Goal: Task Accomplishment & Management: Complete application form

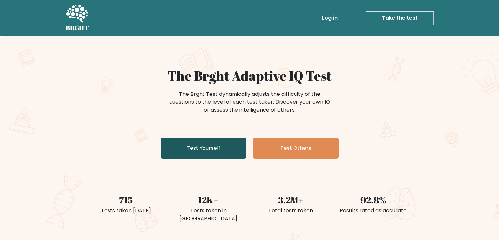
click at [190, 147] on link "Test Yourself" at bounding box center [204, 148] width 86 height 21
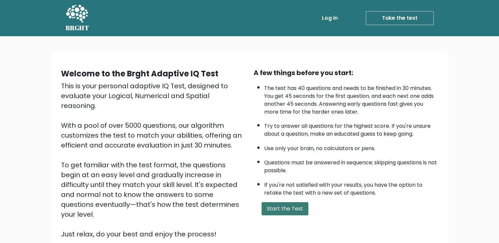
click at [294, 204] on button "Start the Test" at bounding box center [284, 208] width 47 height 13
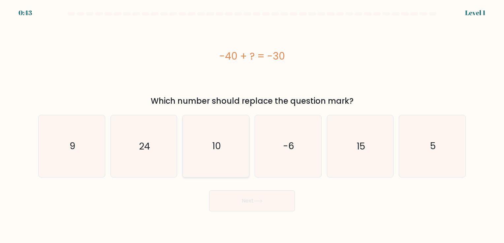
click at [200, 136] on icon "10" at bounding box center [216, 146] width 62 height 62
click at [252, 125] on input "c. 10" at bounding box center [252, 123] width 0 height 3
radio input "true"
click at [262, 204] on button "Next" at bounding box center [252, 201] width 86 height 21
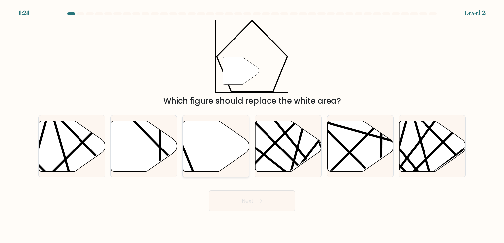
click at [200, 145] on icon at bounding box center [216, 146] width 66 height 51
click at [252, 125] on input "c." at bounding box center [252, 123] width 0 height 3
radio input "true"
click at [261, 198] on button "Next" at bounding box center [252, 201] width 86 height 21
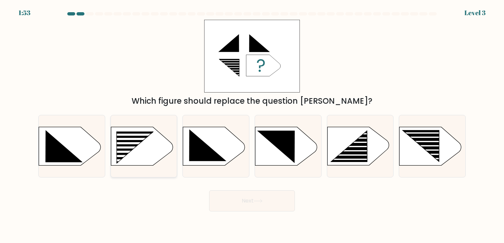
click at [152, 153] on rect at bounding box center [130, 152] width 53 height 2
click at [252, 125] on input "b." at bounding box center [252, 123] width 0 height 3
radio input "true"
click at [268, 196] on button "Next" at bounding box center [252, 201] width 86 height 21
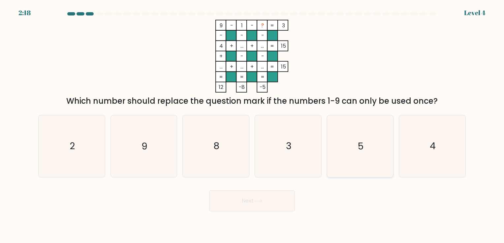
click at [340, 139] on icon "5" at bounding box center [360, 146] width 62 height 62
click at [252, 125] on input "e. 5" at bounding box center [252, 123] width 0 height 3
radio input "true"
click at [260, 204] on button "Next" at bounding box center [252, 201] width 86 height 21
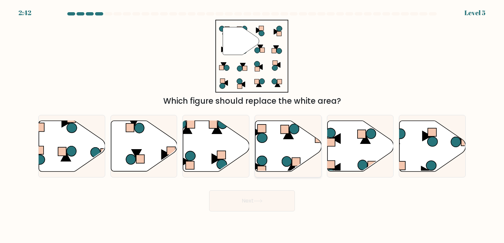
click at [274, 154] on icon at bounding box center [288, 146] width 66 height 51
click at [252, 125] on input "d." at bounding box center [252, 123] width 0 height 3
radio input "true"
click at [251, 201] on button "Next" at bounding box center [252, 201] width 86 height 21
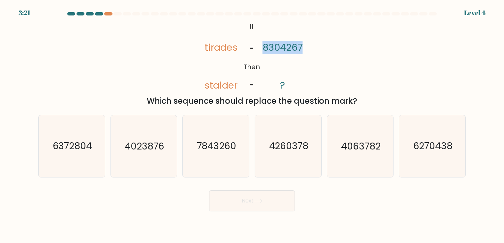
drag, startPoint x: 258, startPoint y: 45, endPoint x: 305, endPoint y: 62, distance: 48.9
click at [305, 62] on icon "@import url('https://fonts.googleapis.com/css?family=Abril+Fatface:400,100,100i…" at bounding box center [252, 56] width 118 height 73
drag, startPoint x: 305, startPoint y: 62, endPoint x: 284, endPoint y: 58, distance: 20.8
click at [284, 58] on icon "@import url('https://fonts.googleapis.com/css?family=Abril+Fatface:400,100,100i…" at bounding box center [252, 56] width 118 height 73
click at [278, 50] on tspan "8304267" at bounding box center [282, 47] width 40 height 13
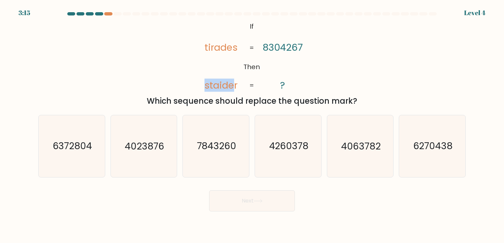
drag, startPoint x: 204, startPoint y: 86, endPoint x: 235, endPoint y: 85, distance: 31.3
click at [235, 85] on icon "@import url('https://fonts.googleapis.com/css?family=Abril+Fatface:400,100,100i…" at bounding box center [252, 56] width 118 height 73
drag, startPoint x: 235, startPoint y: 85, endPoint x: 203, endPoint y: 89, distance: 32.5
click at [203, 89] on icon "@import url('https://fonts.googleapis.com/css?family=Abril+Fatface:400,100,100i…" at bounding box center [252, 56] width 118 height 73
click at [222, 76] on icon "@import url('https://fonts.googleapis.com/css?family=Abril+Fatface:400,100,100i…" at bounding box center [252, 56] width 118 height 73
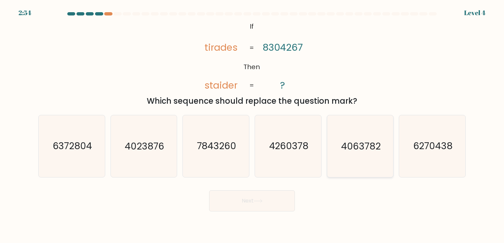
click at [353, 150] on text "4063782" at bounding box center [361, 146] width 40 height 13
click at [252, 125] on input "e. 4063782" at bounding box center [252, 123] width 0 height 3
radio input "true"
click at [260, 207] on button "Next" at bounding box center [252, 201] width 86 height 21
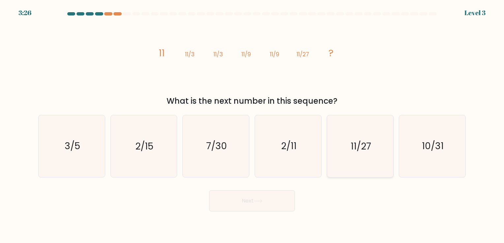
click at [357, 154] on icon "11/27" at bounding box center [360, 146] width 62 height 62
click at [252, 125] on input "e. 11/27" at bounding box center [252, 123] width 0 height 3
radio input "true"
click at [236, 205] on button "Next" at bounding box center [252, 201] width 86 height 21
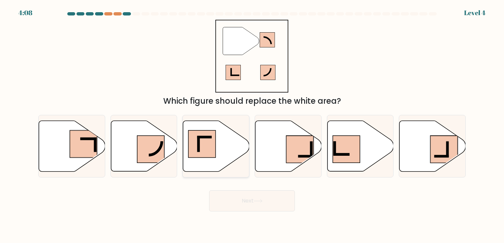
click at [218, 139] on icon at bounding box center [216, 146] width 66 height 51
click at [252, 125] on input "c." at bounding box center [252, 123] width 0 height 3
radio input "true"
click at [220, 201] on button "Next" at bounding box center [252, 201] width 86 height 21
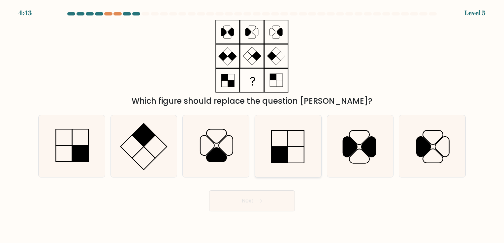
click at [281, 135] on icon at bounding box center [288, 146] width 62 height 62
click at [252, 125] on input "d." at bounding box center [252, 123] width 0 height 3
radio input "true"
drag, startPoint x: 257, startPoint y: 193, endPoint x: 235, endPoint y: 208, distance: 27.0
click at [235, 208] on button "Next" at bounding box center [252, 201] width 86 height 21
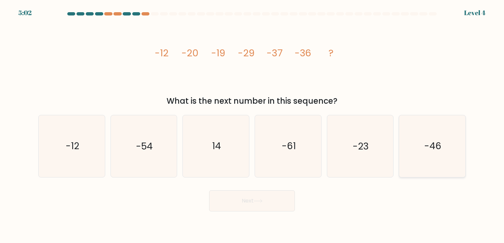
click at [443, 158] on icon "-46" at bounding box center [432, 146] width 62 height 62
click at [252, 125] on input "f. -46" at bounding box center [252, 123] width 0 height 3
radio input "true"
click at [260, 202] on icon at bounding box center [258, 201] width 9 height 4
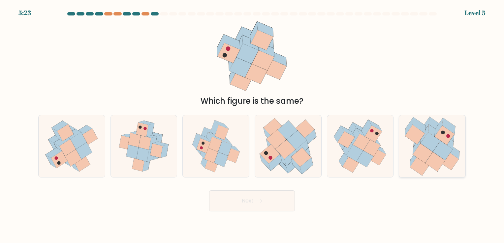
click at [416, 156] on icon at bounding box center [423, 153] width 20 height 19
click at [252, 125] on input "f." at bounding box center [252, 123] width 0 height 3
radio input "true"
click at [236, 169] on icon at bounding box center [216, 146] width 59 height 62
click at [252, 125] on input "c." at bounding box center [252, 123] width 0 height 3
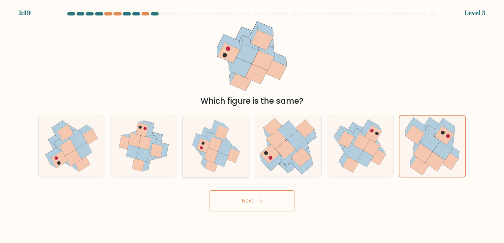
radio input "true"
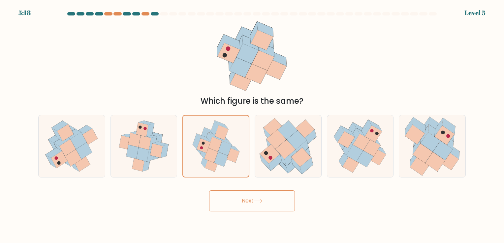
click at [250, 208] on button "Next" at bounding box center [252, 201] width 86 height 21
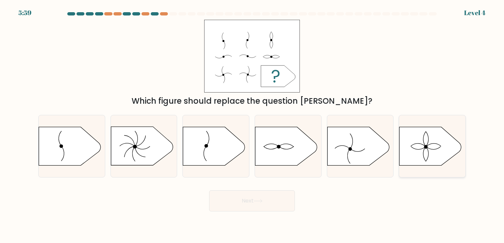
click at [426, 154] on icon at bounding box center [430, 146] width 62 height 39
click at [252, 125] on input "f." at bounding box center [252, 123] width 0 height 3
radio input "true"
click at [255, 199] on button "Next" at bounding box center [252, 201] width 86 height 21
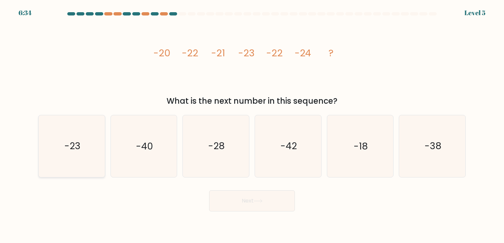
click at [80, 150] on text "-23" at bounding box center [72, 146] width 16 height 13
click at [252, 125] on input "a. -23" at bounding box center [252, 123] width 0 height 3
radio input "true"
click at [229, 200] on button "Next" at bounding box center [252, 201] width 86 height 21
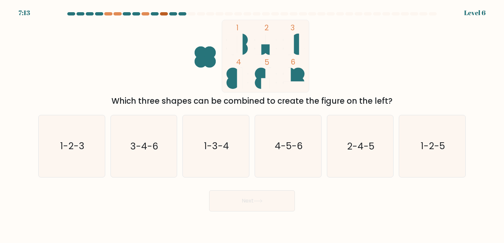
click at [161, 14] on div at bounding box center [164, 13] width 8 height 3
click at [439, 143] on text "1-2-5" at bounding box center [432, 146] width 24 height 13
click at [252, 125] on input "f. 1-2-5" at bounding box center [252, 123] width 0 height 3
radio input "true"
click at [255, 206] on button "Next" at bounding box center [252, 201] width 86 height 21
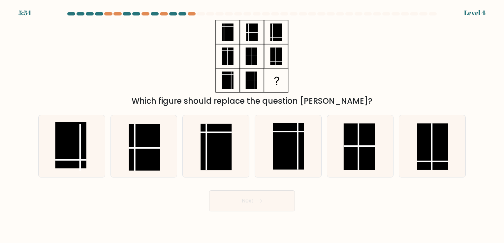
click at [249, 198] on button "Next" at bounding box center [252, 201] width 86 height 21
click at [302, 75] on div "Which figure should replace the question mark?" at bounding box center [251, 63] width 435 height 87
click at [78, 157] on rect at bounding box center [70, 145] width 31 height 47
click at [252, 125] on input "a." at bounding box center [252, 123] width 0 height 3
radio input "true"
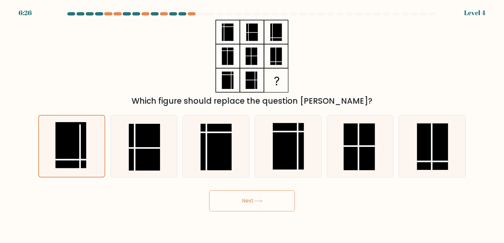
click at [226, 203] on button "Next" at bounding box center [252, 201] width 86 height 21
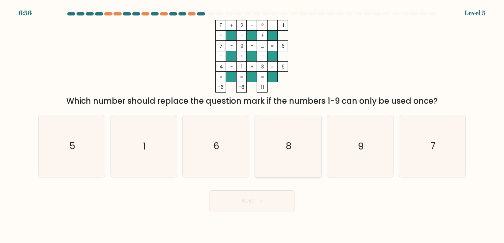
click at [285, 148] on icon "8" at bounding box center [288, 146] width 62 height 62
click at [252, 125] on input "d. 8" at bounding box center [252, 123] width 0 height 3
radio input "true"
click at [188, 152] on icon "6" at bounding box center [216, 146] width 62 height 62
click at [252, 125] on input "c. 6" at bounding box center [252, 123] width 0 height 3
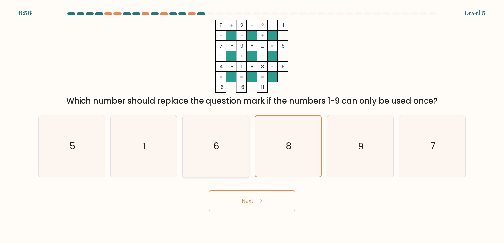
radio input "true"
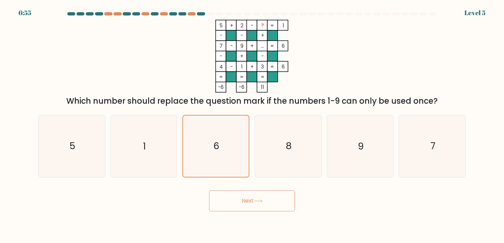
click at [256, 198] on button "Next" at bounding box center [252, 201] width 86 height 21
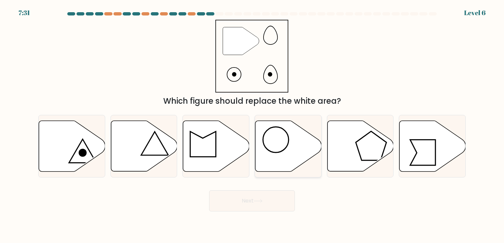
click at [268, 159] on icon at bounding box center [288, 146] width 66 height 51
click at [252, 125] on input "d." at bounding box center [252, 123] width 0 height 3
radio input "true"
click at [252, 201] on button "Next" at bounding box center [252, 201] width 86 height 21
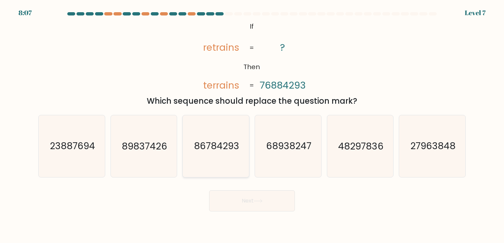
click at [230, 158] on icon "86784293" at bounding box center [216, 146] width 62 height 62
click at [252, 125] on input "c. 86784293" at bounding box center [252, 123] width 0 height 3
radio input "true"
click at [246, 198] on button "Next" at bounding box center [252, 201] width 86 height 21
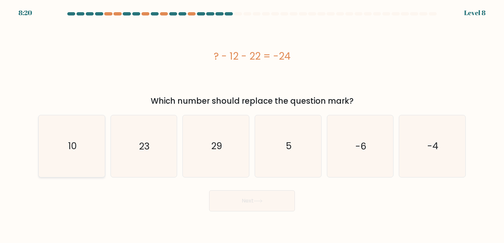
click at [87, 139] on icon "10" at bounding box center [72, 146] width 62 height 62
click at [252, 125] on input "a. 10" at bounding box center [252, 123] width 0 height 3
radio input "true"
click at [228, 204] on button "Next" at bounding box center [252, 201] width 86 height 21
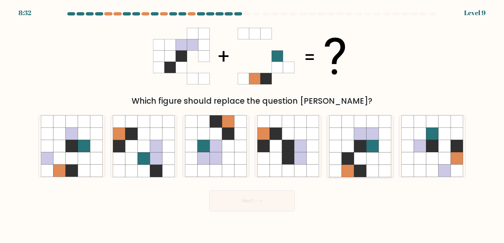
click at [344, 156] on icon at bounding box center [348, 159] width 12 height 12
click at [252, 125] on input "e." at bounding box center [252, 123] width 0 height 3
radio input "true"
click at [259, 206] on button "Next" at bounding box center [252, 201] width 86 height 21
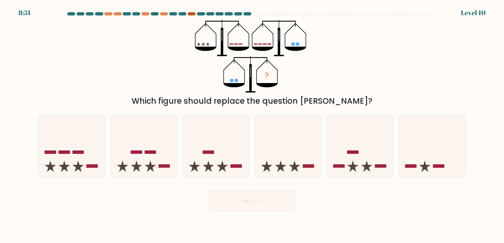
click at [190, 14] on div at bounding box center [192, 13] width 8 height 3
click at [70, 156] on icon at bounding box center [72, 146] width 66 height 55
click at [252, 125] on input "a." at bounding box center [252, 123] width 0 height 3
radio input "true"
click at [224, 200] on button "Next" at bounding box center [252, 201] width 86 height 21
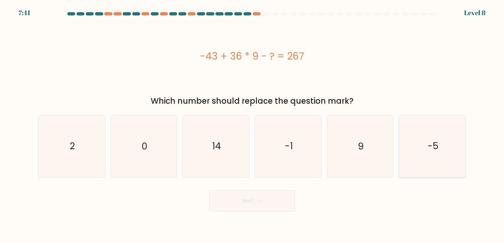
click at [414, 151] on icon "-5" at bounding box center [432, 146] width 62 height 62
click at [252, 125] on input "f. -5" at bounding box center [252, 123] width 0 height 3
radio input "true"
click at [354, 171] on icon "9" at bounding box center [360, 146] width 62 height 62
click at [252, 125] on input "e. 9" at bounding box center [252, 123] width 0 height 3
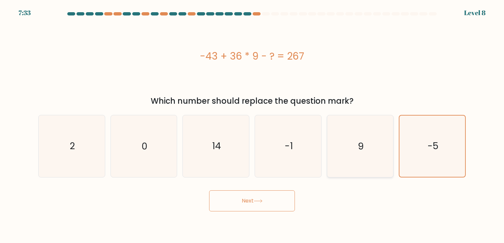
radio input "true"
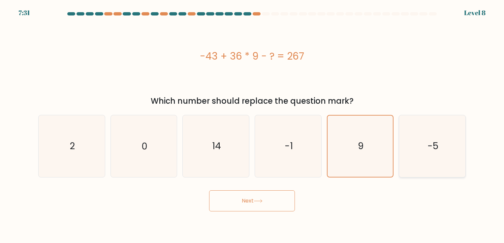
click at [439, 140] on icon "-5" at bounding box center [432, 146] width 62 height 62
click at [252, 125] on input "f. -5" at bounding box center [252, 123] width 0 height 3
radio input "true"
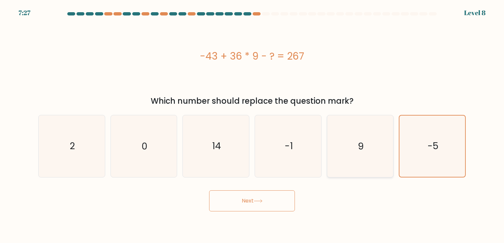
click at [352, 156] on icon "9" at bounding box center [360, 146] width 62 height 62
click at [252, 125] on input "e. 9" at bounding box center [252, 123] width 0 height 3
radio input "true"
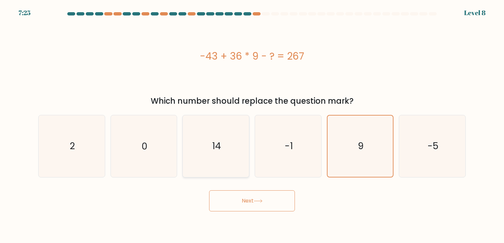
click at [245, 163] on icon "14" at bounding box center [216, 146] width 62 height 62
click at [252, 125] on input "c. 14" at bounding box center [252, 123] width 0 height 3
radio input "true"
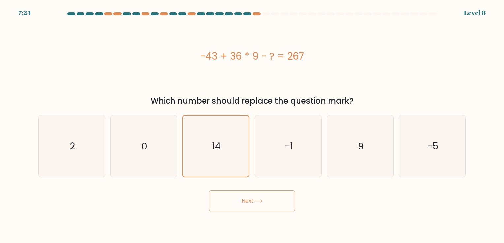
click at [276, 200] on button "Next" at bounding box center [252, 201] width 86 height 21
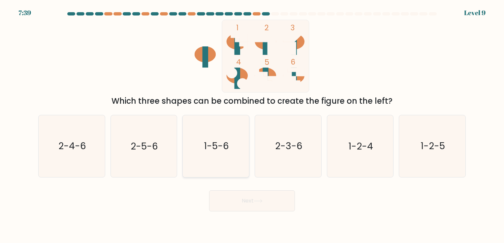
click at [232, 139] on icon "1-5-6" at bounding box center [216, 146] width 62 height 62
click at [252, 125] on input "c. 1-5-6" at bounding box center [252, 123] width 0 height 3
radio input "true"
click at [264, 208] on button "Next" at bounding box center [252, 201] width 86 height 21
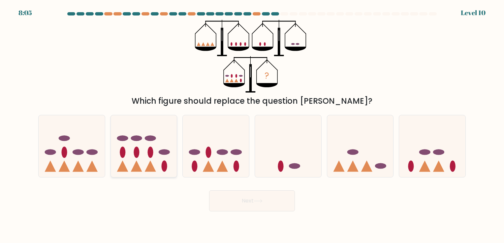
click at [120, 151] on ellipse at bounding box center [123, 152] width 6 height 11
click at [252, 125] on input "b." at bounding box center [252, 123] width 0 height 3
radio input "true"
click at [215, 133] on icon at bounding box center [216, 146] width 66 height 55
click at [252, 125] on input "c." at bounding box center [252, 123] width 0 height 3
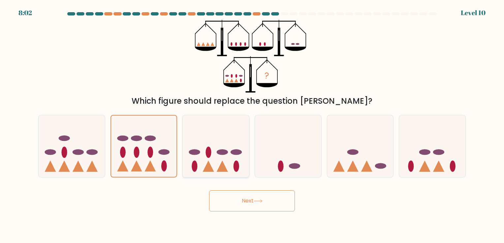
radio input "true"
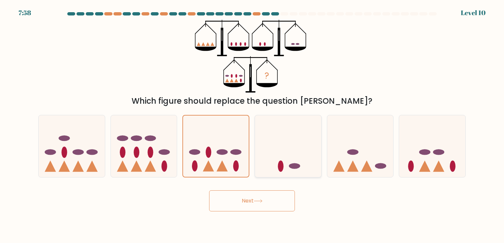
click at [300, 156] on icon at bounding box center [288, 146] width 66 height 55
click at [252, 125] on input "d." at bounding box center [252, 123] width 0 height 3
radio input "true"
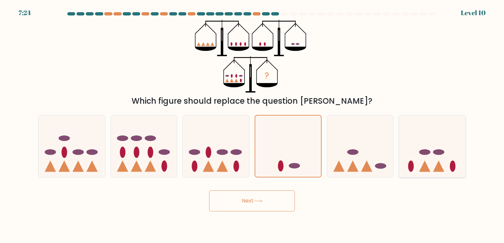
click at [432, 142] on icon at bounding box center [432, 146] width 66 height 55
click at [252, 125] on input "f." at bounding box center [252, 123] width 0 height 3
radio input "true"
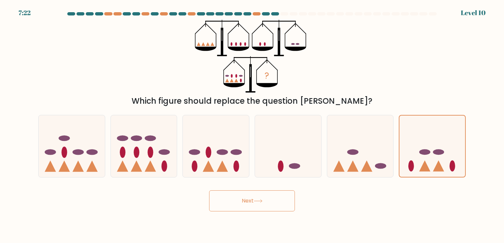
click at [270, 201] on button "Next" at bounding box center [252, 201] width 86 height 21
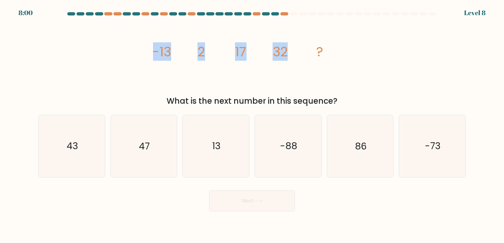
drag, startPoint x: 150, startPoint y: 49, endPoint x: 308, endPoint y: 72, distance: 159.2
click at [308, 72] on div "image/svg+xml -13 2 17 32 ? What is the next number in this sequence?" at bounding box center [251, 63] width 435 height 87
drag, startPoint x: 308, startPoint y: 72, endPoint x: 277, endPoint y: 71, distance: 31.0
click at [277, 71] on icon "image/svg+xml -13 2 17 32 ?" at bounding box center [252, 56] width 198 height 73
click at [259, 63] on icon "image/svg+xml -13 2 17 32 ?" at bounding box center [252, 56] width 198 height 73
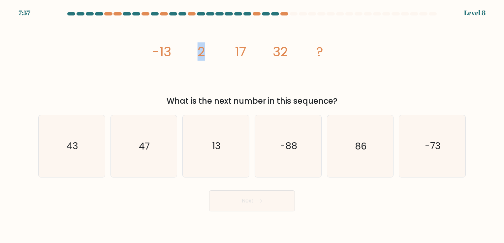
drag, startPoint x: 186, startPoint y: 52, endPoint x: 232, endPoint y: 65, distance: 48.4
click at [232, 65] on icon "image/svg+xml -13 2 17 32 ?" at bounding box center [252, 56] width 198 height 73
drag, startPoint x: 232, startPoint y: 65, endPoint x: 237, endPoint y: 67, distance: 4.7
click at [237, 67] on icon "image/svg+xml -13 2 17 32 ?" at bounding box center [252, 56] width 198 height 73
click at [218, 69] on icon "image/svg+xml -13 2 17 32 ?" at bounding box center [252, 56] width 198 height 73
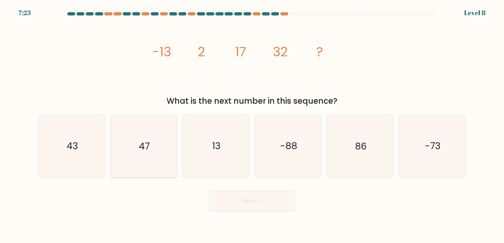
click at [155, 149] on icon "47" at bounding box center [144, 146] width 62 height 62
click at [252, 125] on input "b. 47" at bounding box center [252, 123] width 0 height 3
radio input "true"
click at [247, 200] on button "Next" at bounding box center [252, 201] width 86 height 21
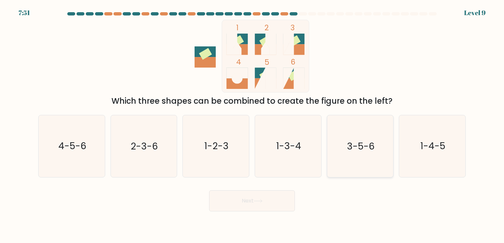
click at [367, 156] on icon "3-5-6" at bounding box center [360, 146] width 62 height 62
click at [252, 125] on input "e. 3-5-6" at bounding box center [252, 123] width 0 height 3
radio input "true"
click at [255, 206] on button "Next" at bounding box center [252, 201] width 86 height 21
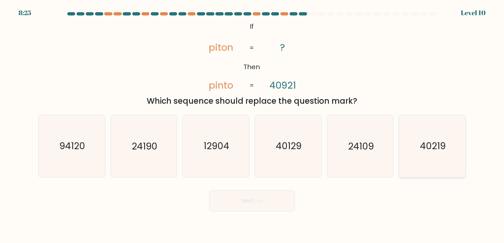
click at [425, 151] on text "40219" at bounding box center [433, 146] width 26 height 13
click at [252, 125] on input "f. 40219" at bounding box center [252, 123] width 0 height 3
radio input "true"
click at [303, 164] on icon "40129" at bounding box center [288, 146] width 62 height 62
click at [252, 125] on input "d. 40129" at bounding box center [252, 123] width 0 height 3
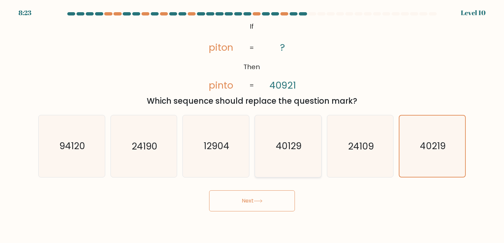
radio input "true"
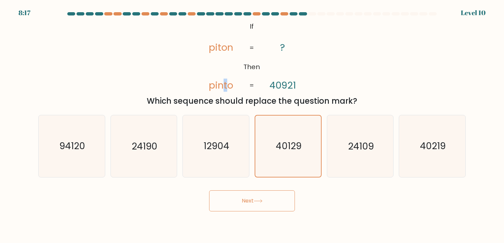
drag, startPoint x: 224, startPoint y: 84, endPoint x: 227, endPoint y: 85, distance: 3.4
click at [227, 85] on tspan "pinto" at bounding box center [221, 85] width 24 height 13
drag, startPoint x: 227, startPoint y: 85, endPoint x: 211, endPoint y: 85, distance: 16.5
click at [211, 85] on tspan "pinto" at bounding box center [221, 85] width 24 height 13
drag, startPoint x: 224, startPoint y: 84, endPoint x: 235, endPoint y: 86, distance: 12.0
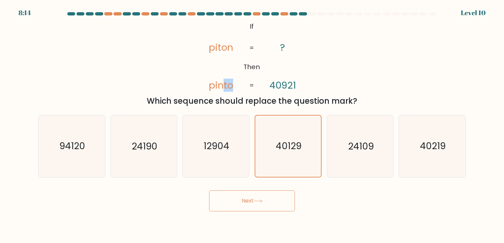
click at [235, 86] on icon "@import url('https://fonts.googleapis.com/css?family=Abril+Fatface:400,100,100i…" at bounding box center [252, 56] width 118 height 73
click at [421, 148] on text "40219" at bounding box center [433, 146] width 26 height 13
click at [252, 125] on input "f. 40219" at bounding box center [252, 123] width 0 height 3
radio input "true"
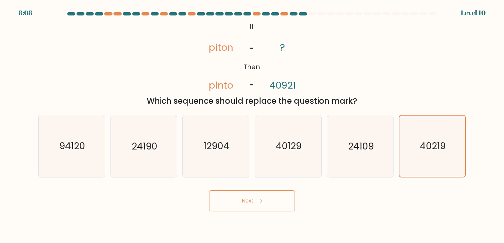
click at [267, 205] on button "Next" at bounding box center [252, 201] width 86 height 21
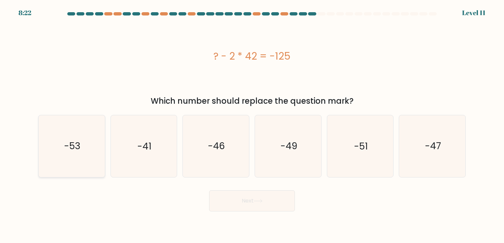
click at [85, 134] on icon "-53" at bounding box center [72, 146] width 62 height 62
click at [252, 125] on input "a. -53" at bounding box center [252, 123] width 0 height 3
radio input "true"
click at [257, 200] on icon at bounding box center [258, 201] width 9 height 4
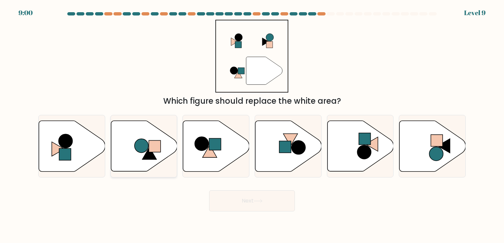
click at [147, 132] on icon at bounding box center [144, 146] width 66 height 51
click at [252, 125] on input "b." at bounding box center [252, 123] width 0 height 3
radio input "true"
click at [202, 140] on circle at bounding box center [202, 144] width 14 height 14
click at [252, 125] on input "c." at bounding box center [252, 123] width 0 height 3
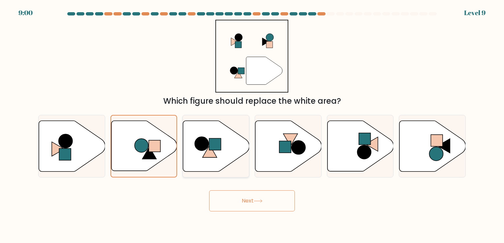
radio input "true"
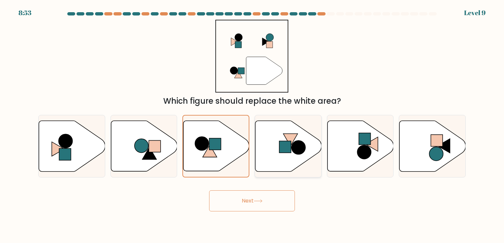
click at [262, 142] on icon at bounding box center [288, 146] width 66 height 51
click at [252, 125] on input "d." at bounding box center [252, 123] width 0 height 3
radio input "true"
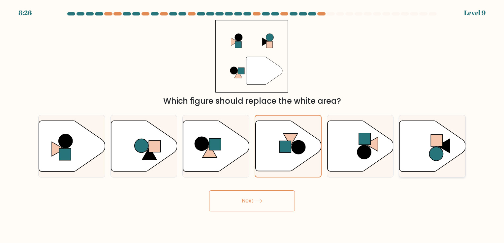
click at [417, 140] on icon at bounding box center [432, 146] width 66 height 51
click at [252, 125] on input "f." at bounding box center [252, 123] width 0 height 3
radio input "true"
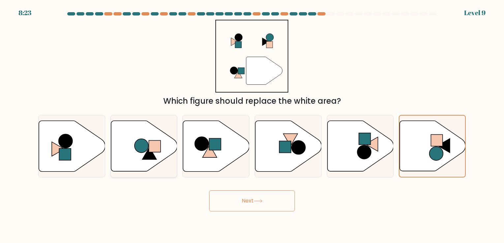
click at [156, 144] on rect at bounding box center [155, 146] width 12 height 12
click at [252, 125] on input "b." at bounding box center [252, 123] width 0 height 3
radio input "true"
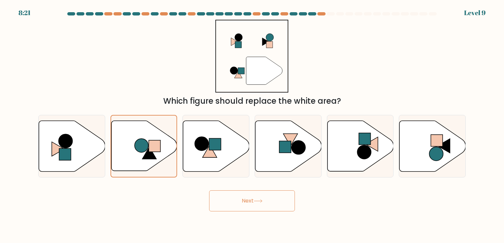
click at [236, 196] on button "Next" at bounding box center [252, 201] width 86 height 21
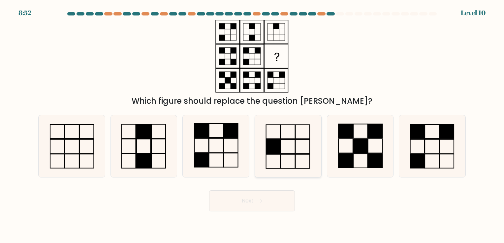
click at [286, 123] on icon at bounding box center [288, 146] width 62 height 62
click at [252, 123] on input "d." at bounding box center [252, 123] width 0 height 3
radio input "true"
click at [207, 129] on rect at bounding box center [201, 131] width 15 height 14
click at [252, 125] on input "c." at bounding box center [252, 123] width 0 height 3
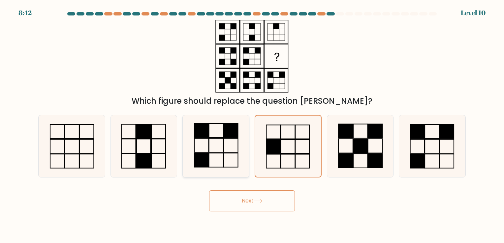
radio input "true"
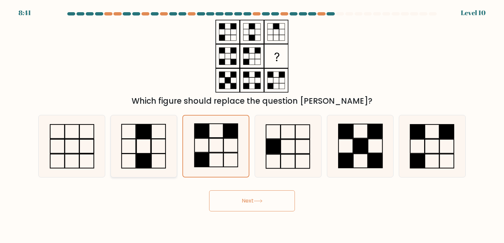
click at [149, 140] on icon at bounding box center [144, 146] width 62 height 62
click at [252, 125] on input "b." at bounding box center [252, 123] width 0 height 3
radio input "true"
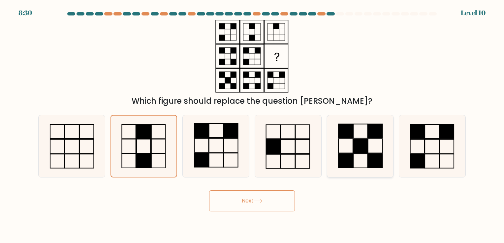
click at [354, 154] on icon at bounding box center [360, 146] width 62 height 62
click at [252, 125] on input "e." at bounding box center [252, 123] width 0 height 3
radio input "true"
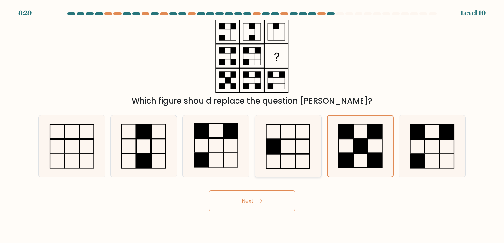
drag, startPoint x: 354, startPoint y: 154, endPoint x: 289, endPoint y: 153, distance: 65.6
click at [289, 153] on div "a. b. c." at bounding box center [252, 144] width 433 height 68
drag, startPoint x: 289, startPoint y: 153, endPoint x: 261, endPoint y: 195, distance: 50.0
click at [261, 195] on button "Next" at bounding box center [252, 201] width 86 height 21
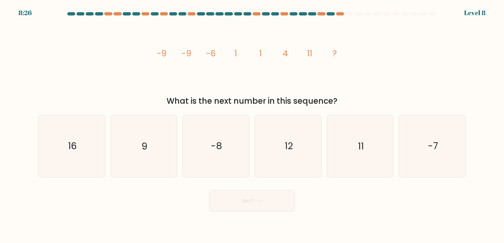
click at [254, 204] on button "Next" at bounding box center [252, 201] width 86 height 21
click at [236, 155] on icon "-8" at bounding box center [216, 146] width 62 height 62
click at [252, 125] on input "c. -8" at bounding box center [252, 123] width 0 height 3
radio input "true"
click at [274, 146] on icon "12" at bounding box center [288, 146] width 62 height 62
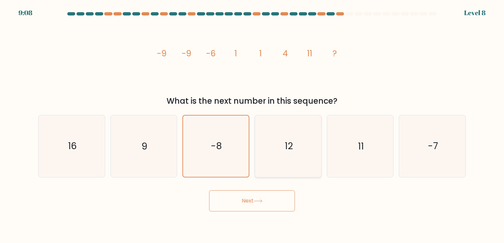
click at [252, 125] on input "d. 12" at bounding box center [252, 123] width 0 height 3
radio input "true"
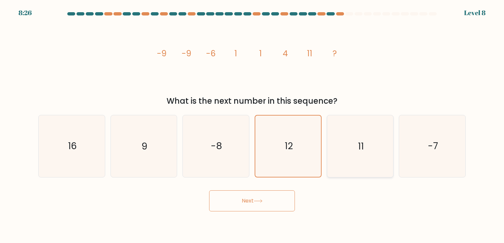
click at [350, 143] on icon "11" at bounding box center [360, 146] width 62 height 62
click at [252, 125] on input "e. 11" at bounding box center [252, 123] width 0 height 3
radio input "true"
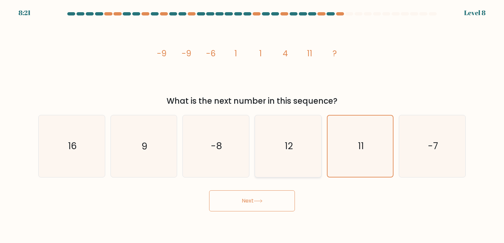
click at [276, 141] on icon "12" at bounding box center [288, 146] width 62 height 62
click at [252, 125] on input "d. 12" at bounding box center [252, 123] width 0 height 3
radio input "true"
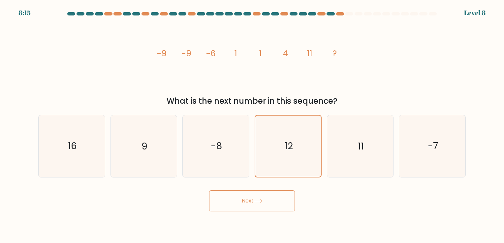
click at [368, 109] on form at bounding box center [252, 111] width 504 height 199
click at [356, 125] on icon "11" at bounding box center [360, 146] width 62 height 62
click at [252, 125] on input "e. 11" at bounding box center [252, 123] width 0 height 3
radio input "true"
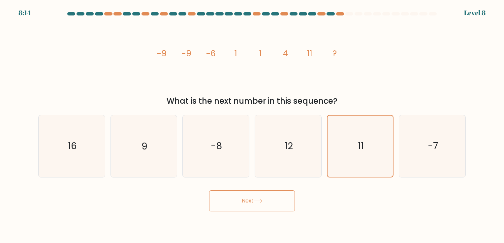
click at [239, 205] on button "Next" at bounding box center [252, 201] width 86 height 21
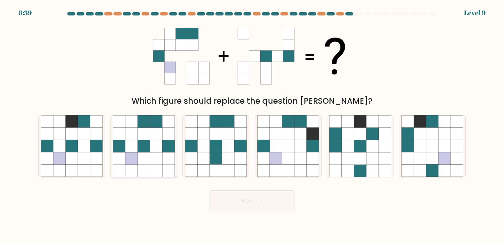
click at [155, 151] on icon at bounding box center [156, 146] width 12 height 12
click at [252, 125] on input "b." at bounding box center [252, 123] width 0 height 3
radio input "true"
click at [254, 200] on button "Next" at bounding box center [252, 201] width 86 height 21
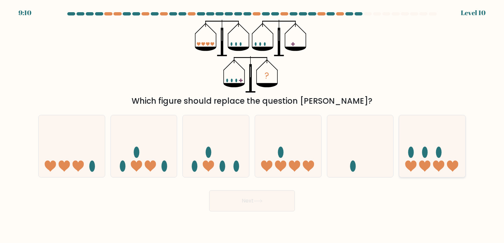
click at [399, 125] on icon at bounding box center [432, 146] width 66 height 55
click at [252, 125] on input "f." at bounding box center [252, 123] width 0 height 3
radio input "true"
click at [232, 188] on div "Next" at bounding box center [251, 199] width 435 height 26
click at [229, 200] on button "Next" at bounding box center [252, 201] width 86 height 21
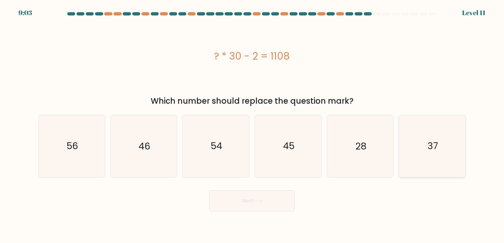
click at [430, 143] on text "37" at bounding box center [432, 146] width 11 height 13
click at [252, 125] on input "f. 37" at bounding box center [252, 123] width 0 height 3
radio input "true"
click at [237, 208] on button "Next" at bounding box center [252, 201] width 86 height 21
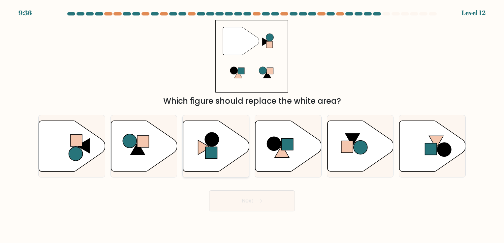
click at [209, 138] on circle at bounding box center [212, 140] width 14 height 14
click at [252, 125] on input "c." at bounding box center [252, 123] width 0 height 3
radio input "true"
click at [231, 189] on div "Next" at bounding box center [251, 199] width 435 height 26
click at [229, 202] on button "Next" at bounding box center [252, 201] width 86 height 21
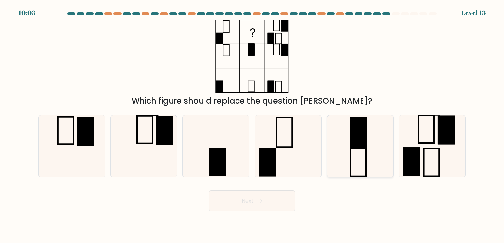
click at [353, 143] on rect at bounding box center [357, 133] width 15 height 30
click at [252, 125] on input "e." at bounding box center [252, 123] width 0 height 3
radio input "true"
click at [272, 201] on button "Next" at bounding box center [252, 201] width 86 height 21
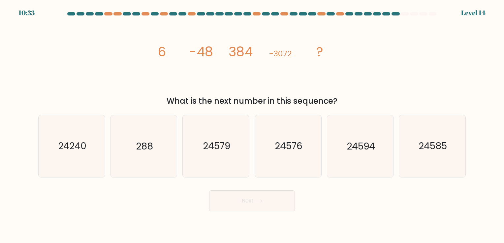
click at [325, 149] on div "e. 24594" at bounding box center [360, 146] width 72 height 62
click at [363, 140] on text "24594" at bounding box center [360, 146] width 28 height 13
click at [252, 125] on input "e. 24594" at bounding box center [252, 123] width 0 height 3
radio input "true"
click at [403, 162] on icon "24585" at bounding box center [432, 146] width 62 height 62
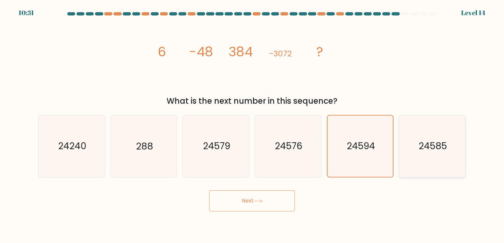
click at [252, 125] on input "f. 24585" at bounding box center [252, 123] width 0 height 3
radio input "true"
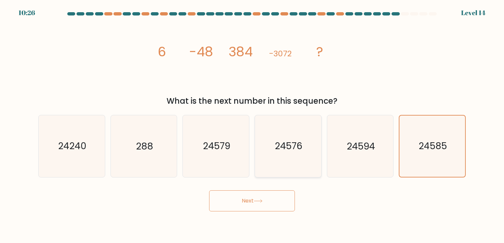
click at [315, 158] on icon "24576" at bounding box center [288, 146] width 62 height 62
click at [252, 125] on input "d. 24576" at bounding box center [252, 123] width 0 height 3
radio input "true"
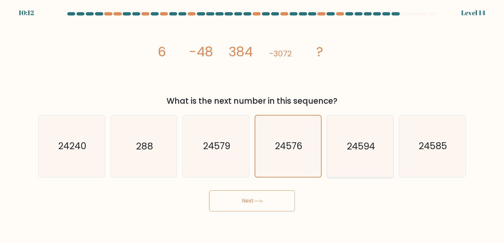
click at [357, 127] on icon "24594" at bounding box center [360, 146] width 62 height 62
click at [252, 125] on input "e. 24594" at bounding box center [252, 123] width 0 height 3
radio input "true"
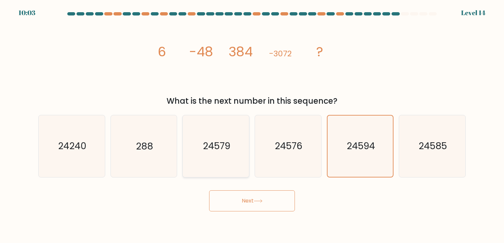
click at [211, 159] on icon "24579" at bounding box center [216, 146] width 62 height 62
click at [252, 125] on input "c. 24579" at bounding box center [252, 123] width 0 height 3
radio input "true"
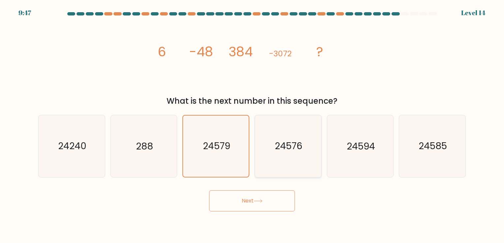
click at [293, 123] on icon "24576" at bounding box center [288, 146] width 62 height 62
click at [252, 123] on input "d. 24576" at bounding box center [252, 123] width 0 height 3
radio input "true"
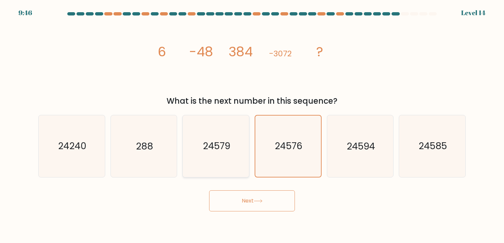
click at [240, 127] on icon "24579" at bounding box center [216, 146] width 62 height 62
click at [252, 125] on input "c. 24579" at bounding box center [252, 123] width 0 height 3
radio input "true"
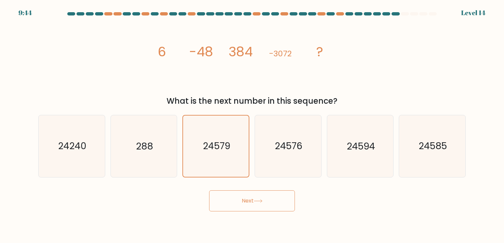
click at [240, 211] on button "Next" at bounding box center [252, 201] width 86 height 21
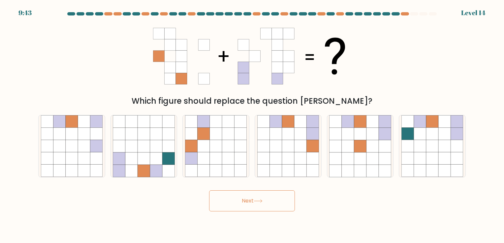
click at [239, 203] on button "Next" at bounding box center [252, 201] width 86 height 21
click at [311, 141] on icon at bounding box center [312, 146] width 12 height 12
click at [252, 125] on input "d." at bounding box center [252, 123] width 0 height 3
radio input "true"
click at [344, 154] on icon at bounding box center [348, 159] width 12 height 12
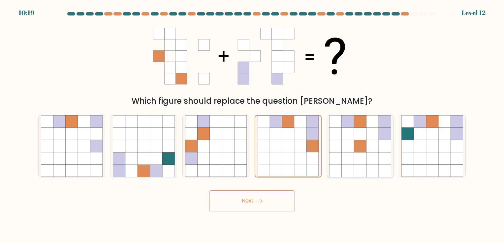
click at [252, 125] on input "e." at bounding box center [252, 123] width 0 height 3
radio input "true"
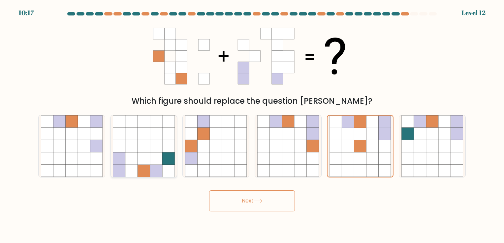
click at [164, 141] on icon at bounding box center [168, 146] width 12 height 12
click at [252, 125] on input "b." at bounding box center [252, 123] width 0 height 3
radio input "true"
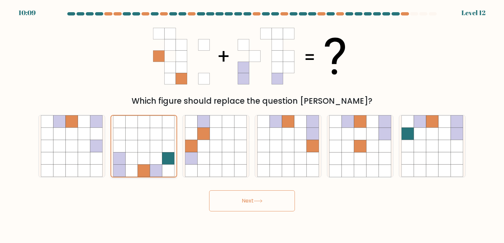
click at [161, 146] on icon at bounding box center [156, 146] width 12 height 12
click at [252, 125] on input "b." at bounding box center [252, 123] width 0 height 3
click at [280, 142] on icon at bounding box center [275, 146] width 12 height 12
click at [252, 125] on input "d." at bounding box center [252, 123] width 0 height 3
radio input "true"
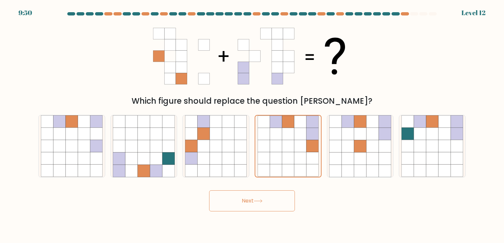
click at [278, 206] on button "Next" at bounding box center [252, 201] width 86 height 21
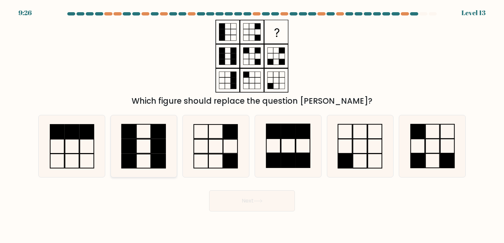
click at [144, 145] on icon at bounding box center [144, 146] width 62 height 62
click at [252, 125] on input "b." at bounding box center [252, 123] width 0 height 3
radio input "true"
click at [268, 210] on button "Next" at bounding box center [252, 201] width 86 height 21
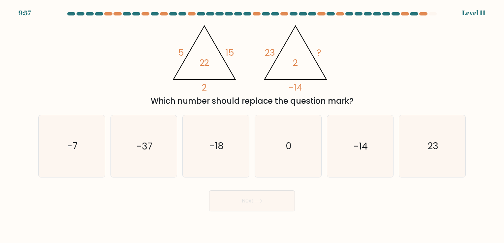
click at [209, 191] on button "Next" at bounding box center [252, 201] width 86 height 21
click at [243, 243] on html "9:48 Level 11" at bounding box center [252, 121] width 504 height 243
click at [207, 130] on icon "-18" at bounding box center [216, 146] width 62 height 62
click at [252, 125] on input "c. -18" at bounding box center [252, 123] width 0 height 3
radio input "true"
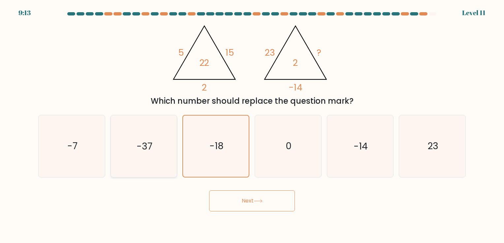
click at [159, 140] on icon "-37" at bounding box center [144, 146] width 62 height 62
click at [252, 125] on input "b. -37" at bounding box center [252, 123] width 0 height 3
radio input "true"
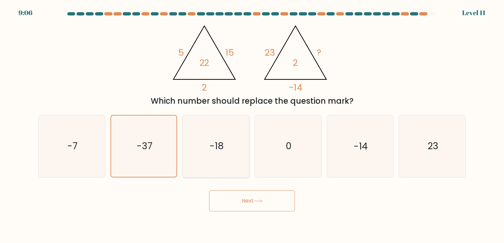
click at [198, 159] on icon "-18" at bounding box center [216, 146] width 62 height 62
click at [252, 125] on input "c. -18" at bounding box center [252, 123] width 0 height 3
radio input "true"
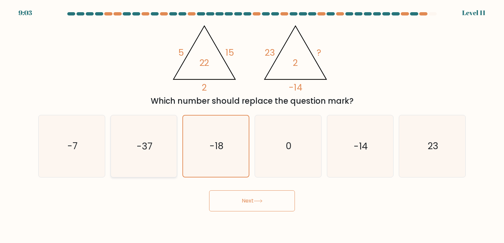
click at [149, 155] on icon "-37" at bounding box center [144, 146] width 62 height 62
click at [252, 125] on input "b. -37" at bounding box center [252, 123] width 0 height 3
radio input "true"
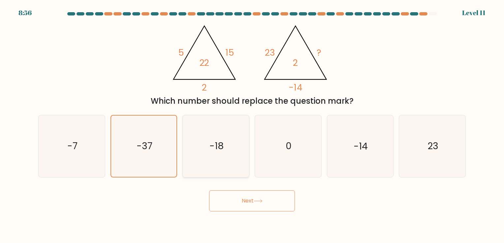
click at [238, 158] on icon "-18" at bounding box center [216, 146] width 62 height 62
click at [252, 125] on input "c. -18" at bounding box center [252, 123] width 0 height 3
radio input "true"
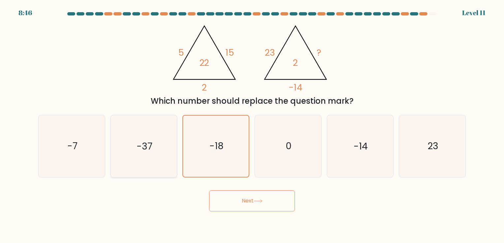
click at [174, 143] on icon "-37" at bounding box center [144, 146] width 62 height 62
click at [252, 125] on input "b. -37" at bounding box center [252, 123] width 0 height 3
radio input "true"
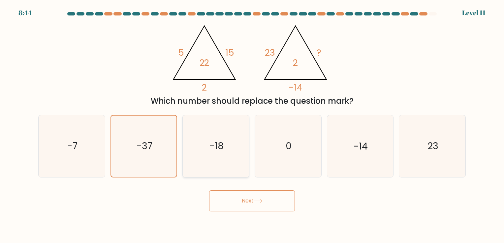
click at [211, 148] on text "-18" at bounding box center [216, 146] width 14 height 13
click at [252, 125] on input "c. -18" at bounding box center [252, 123] width 0 height 3
radio input "true"
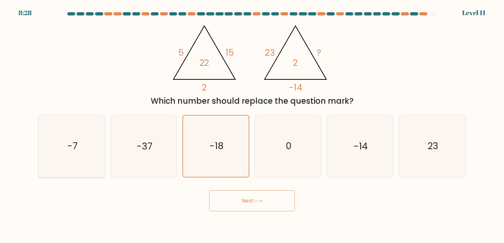
click at [58, 163] on icon "-7" at bounding box center [72, 146] width 62 height 62
click at [252, 125] on input "a. -7" at bounding box center [252, 123] width 0 height 3
radio input "true"
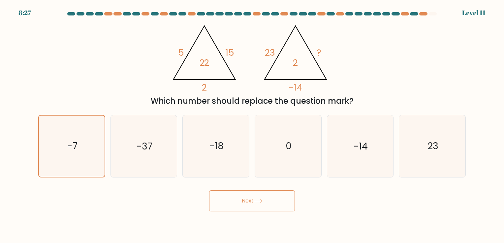
click at [224, 191] on button "Next" at bounding box center [252, 201] width 86 height 21
click at [232, 195] on button "Next" at bounding box center [252, 201] width 86 height 21
click at [240, 199] on button "Next" at bounding box center [252, 201] width 86 height 21
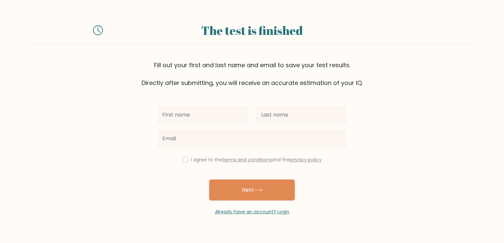
click at [225, 108] on input "text" at bounding box center [202, 115] width 91 height 18
type input "m"
type input "i"
type input "[PERSON_NAME]"
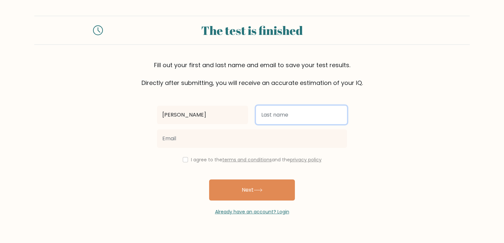
click at [277, 114] on input "text" at bounding box center [301, 115] width 91 height 18
type input "s"
type input "zhao"
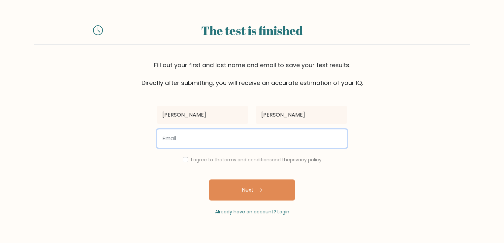
click at [202, 139] on input "email" at bounding box center [252, 139] width 190 height 18
type input "monikazhao5@gmail.com"
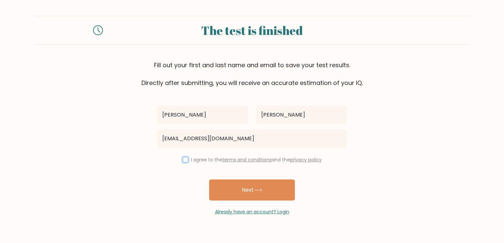
click at [183, 160] on input "checkbox" at bounding box center [185, 159] width 5 height 5
checkbox input "true"
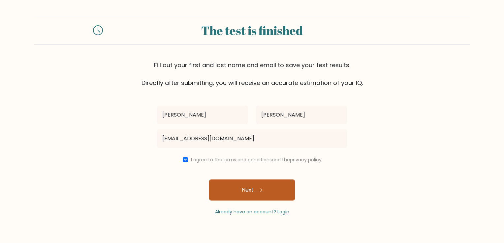
click at [224, 188] on button "Next" at bounding box center [252, 190] width 86 height 21
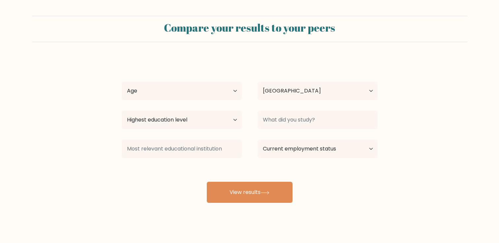
select select "NZ"
click at [221, 81] on div "Age Under [DEMOGRAPHIC_DATA] [DEMOGRAPHIC_DATA] [DEMOGRAPHIC_DATA] [DEMOGRAPHIC…" at bounding box center [182, 91] width 136 height 24
click at [212, 96] on select "Age Under [DEMOGRAPHIC_DATA] [DEMOGRAPHIC_DATA] [DEMOGRAPHIC_DATA] [DEMOGRAPHIC…" at bounding box center [182, 91] width 120 height 18
select select "min_18"
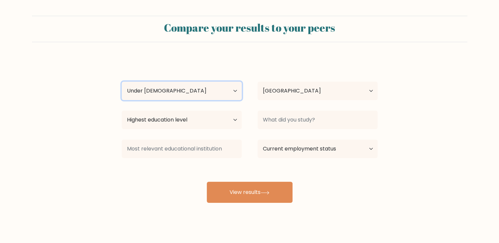
click at [122, 82] on select "Age Under [DEMOGRAPHIC_DATA] [DEMOGRAPHIC_DATA] [DEMOGRAPHIC_DATA] [DEMOGRAPHIC…" at bounding box center [182, 91] width 120 height 18
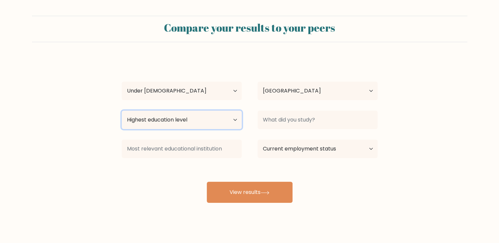
click at [200, 111] on select "Highest education level No schooling Primary Lower Secondary Upper Secondary Oc…" at bounding box center [182, 120] width 120 height 18
click at [122, 111] on select "Highest education level No schooling Primary Lower Secondary Upper Secondary Oc…" at bounding box center [182, 120] width 120 height 18
click at [191, 116] on select "Highest education level No schooling Primary Lower Secondary Upper Secondary Oc…" at bounding box center [182, 120] width 120 height 18
select select "lower_secondary"
click at [122, 111] on select "Highest education level No schooling Primary Lower Secondary Upper Secondary Oc…" at bounding box center [182, 120] width 120 height 18
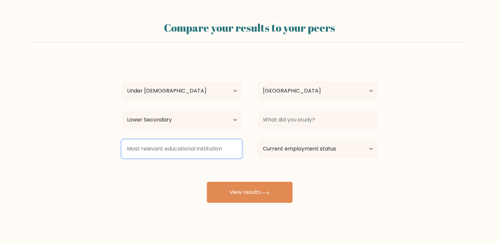
click at [203, 151] on input at bounding box center [182, 149] width 120 height 18
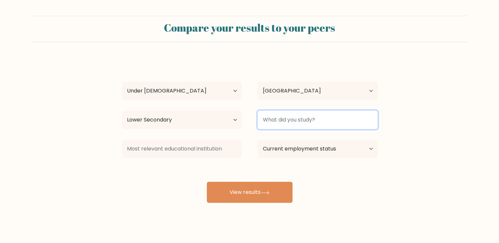
click at [310, 124] on input at bounding box center [317, 120] width 120 height 18
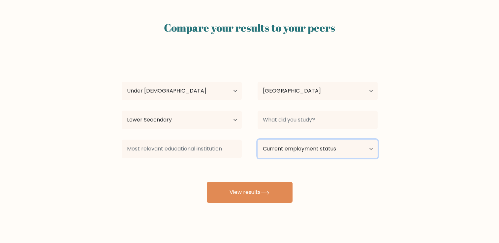
click at [297, 144] on select "Current employment status Employed Student Retired Other / prefer not to answer" at bounding box center [317, 149] width 120 height 18
select select "student"
click at [257, 140] on select "Current employment status Employed Student Retired Other / prefer not to answer" at bounding box center [317, 149] width 120 height 18
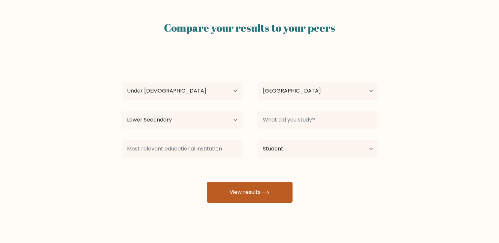
click at [259, 186] on button "View results" at bounding box center [250, 192] width 86 height 21
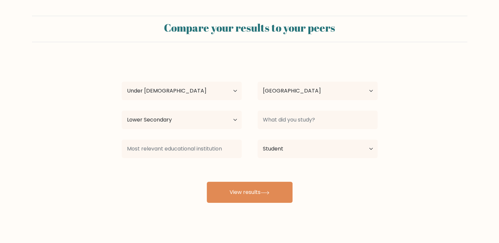
click at [286, 103] on div "Country Afghanistan Albania Algeria American Samoa Andorra Angola Anguilla Anta…" at bounding box center [318, 91] width 136 height 24
click at [284, 98] on select "Country Afghanistan Albania Algeria American Samoa Andorra Angola Anguilla Anta…" at bounding box center [317, 91] width 120 height 18
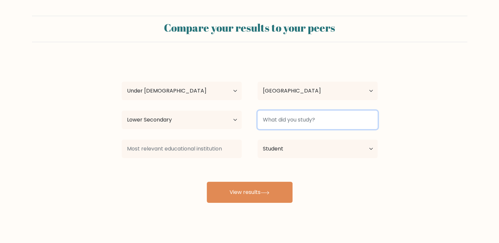
click at [285, 116] on input at bounding box center [317, 120] width 120 height 18
type input "s"
type input "a"
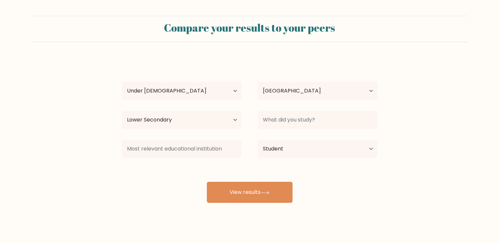
click at [262, 178] on div "monika zhao Age Under 18 years old 18-24 years old 25-34 years old 35-44 years …" at bounding box center [250, 130] width 264 height 145
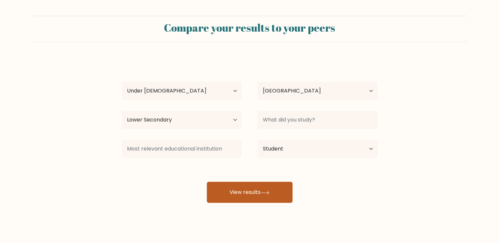
click at [251, 191] on button "View results" at bounding box center [250, 192] width 86 height 21
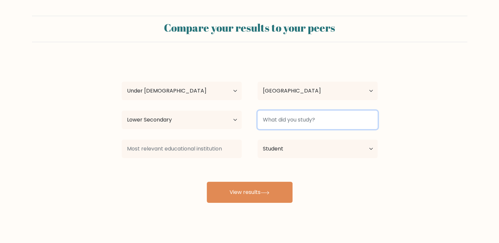
click at [305, 115] on input at bounding box center [317, 120] width 120 height 18
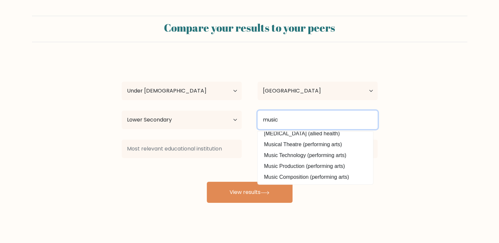
scroll to position [7, 0]
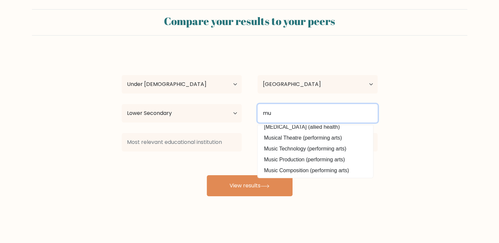
type input "m"
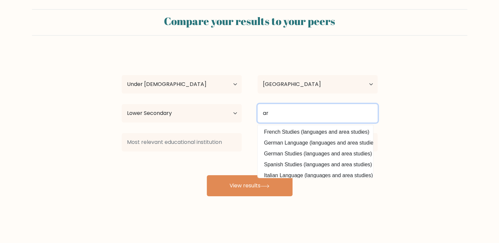
type input "a"
type input "m"
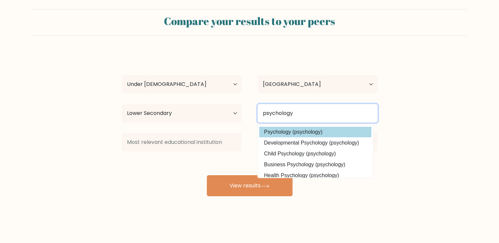
type input "psychology"
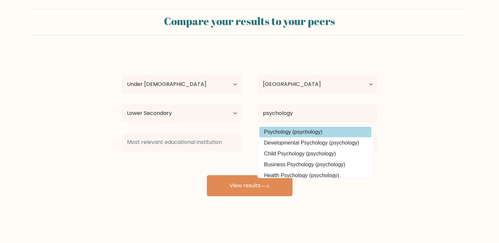
click at [298, 131] on div "monika zhao Age Under 18 years old 18-24 years old 25-34 years old 35-44 years …" at bounding box center [250, 123] width 264 height 145
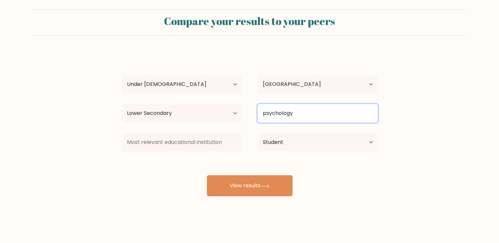
click at [293, 119] on input "psychology" at bounding box center [317, 113] width 120 height 18
drag, startPoint x: 302, startPoint y: 114, endPoint x: 235, endPoint y: 126, distance: 67.9
click at [235, 126] on div "monika zhao Age Under 18 years old 18-24 years old 25-34 years old 35-44 years …" at bounding box center [250, 123] width 264 height 145
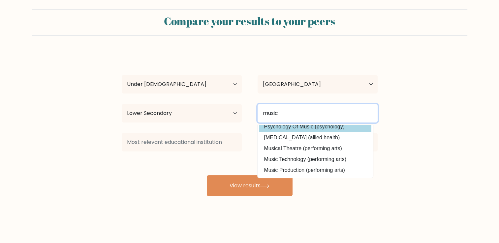
scroll to position [64, 0]
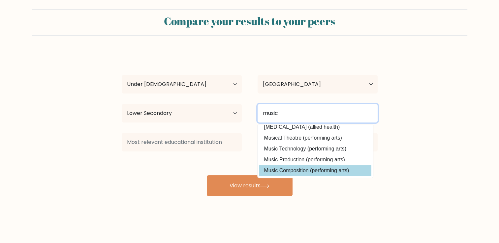
type input "music"
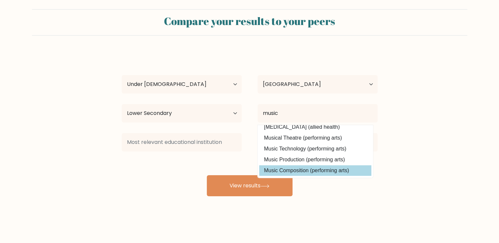
click at [300, 165] on div "monika zhao Age Under 18 years old 18-24 years old 25-34 years old 35-44 years …" at bounding box center [250, 123] width 264 height 145
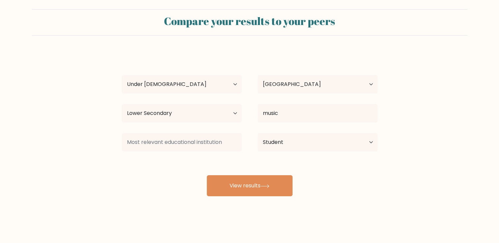
click at [262, 173] on div "monika zhao Age Under 18 years old 18-24 years old 25-34 years old 35-44 years …" at bounding box center [250, 123] width 264 height 145
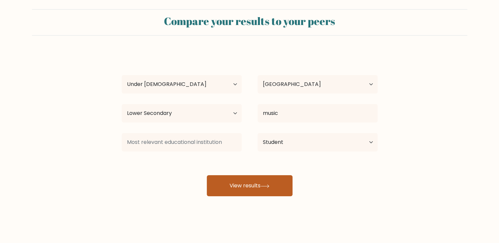
click at [259, 184] on button "View results" at bounding box center [250, 185] width 86 height 21
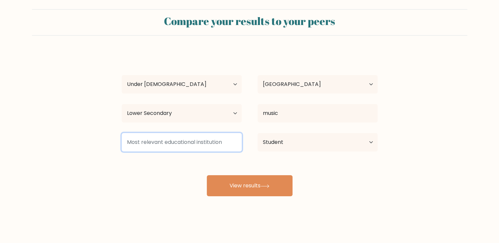
click at [193, 143] on input at bounding box center [182, 142] width 120 height 18
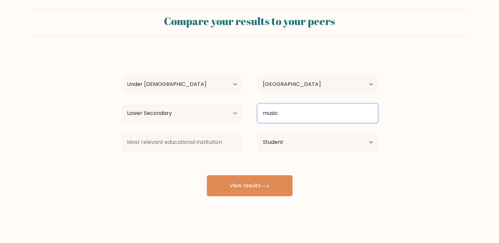
click at [289, 114] on input "music" at bounding box center [317, 113] width 120 height 18
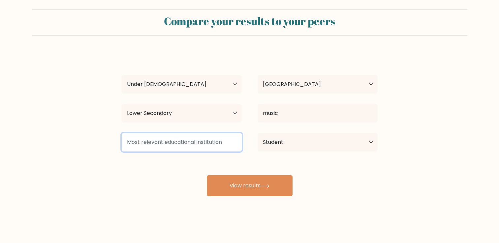
click at [200, 144] on input at bounding box center [182, 142] width 120 height 18
type input "I"
type input "C"
click at [203, 148] on input "IGCSE" at bounding box center [182, 142] width 120 height 18
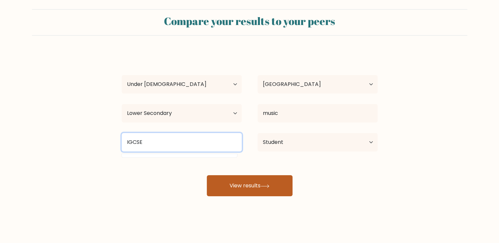
type input "IGCSE"
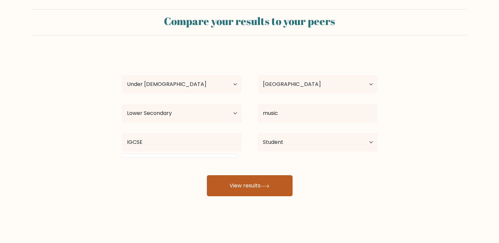
click at [230, 179] on button "View results" at bounding box center [250, 185] width 86 height 21
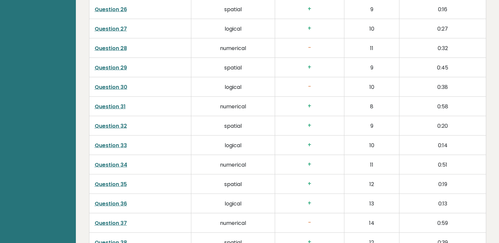
scroll to position [1679, 0]
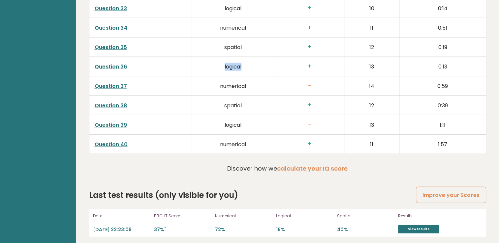
drag, startPoint x: 220, startPoint y: 66, endPoint x: 259, endPoint y: 68, distance: 38.6
click at [259, 68] on td "logical" at bounding box center [232, 66] width 83 height 19
drag, startPoint x: 259, startPoint y: 68, endPoint x: 242, endPoint y: 78, distance: 19.4
click at [242, 78] on td "numerical" at bounding box center [232, 85] width 83 height 19
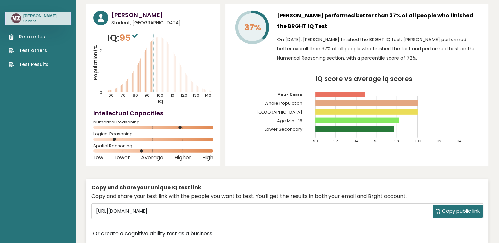
scroll to position [13, 0]
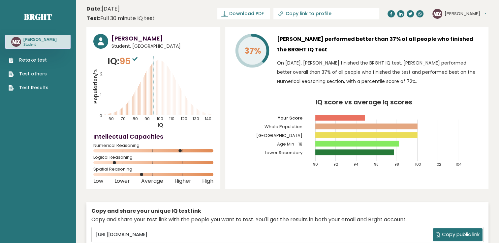
click at [158, 91] on icon "Population/% IQ 0 1 2 60 70 80 90 100 110 120 130 140" at bounding box center [153, 92] width 120 height 74
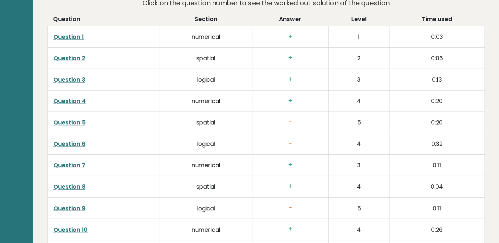
scroll to position [1009, 0]
drag, startPoint x: 296, startPoint y: 61, endPoint x: 371, endPoint y: 77, distance: 76.7
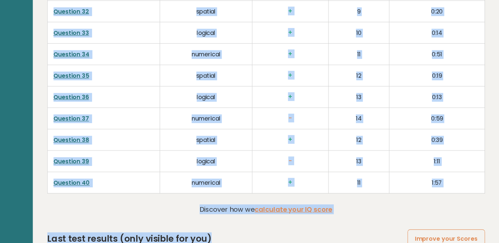
scroll to position [1679, 0]
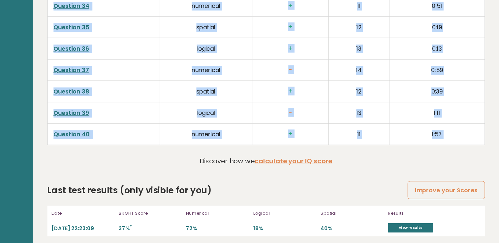
drag, startPoint x: 86, startPoint y: 54, endPoint x: 417, endPoint y: 153, distance: 345.9
copy div "Loremips Dolorsi Ametco Adipi Elit sedd Eiusmodt 9 incididun + 3 5:33 Utlabore …"
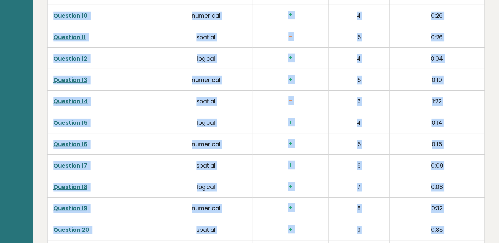
scroll to position [1167, 0]
click at [335, 33] on h3 "+" at bounding box center [309, 33] width 58 height 7
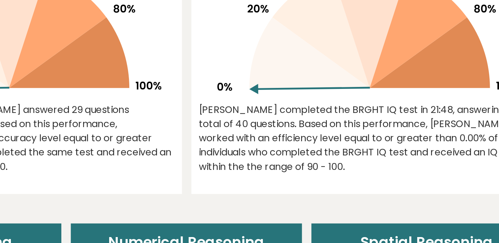
scroll to position [314, 0]
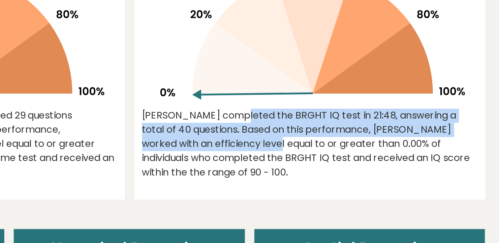
drag, startPoint x: 293, startPoint y: 108, endPoint x: 327, endPoint y: 129, distance: 39.4
click at [327, 129] on div "0.00% [PERSON_NAME] completed the BRGHT IQ test in 21:48, answering a total of …" at bounding box center [388, 77] width 196 height 159
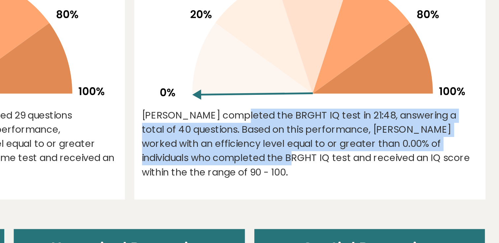
click at [330, 125] on div "[PERSON_NAME] completed the BRGHT IQ test in 21:48, answering a total of 40 que…" at bounding box center [387, 125] width 187 height 40
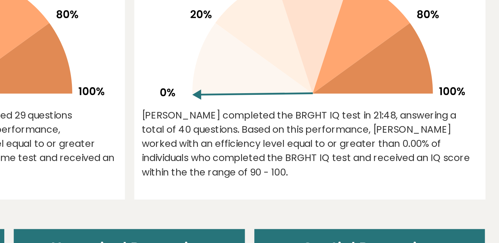
drag, startPoint x: 293, startPoint y: 103, endPoint x: 345, endPoint y: 143, distance: 66.1
click at [345, 143] on div "0.00% [PERSON_NAME] completed the BRGHT IQ test in 21:48, answering a total of …" at bounding box center [388, 77] width 196 height 159
copy div "[PERSON_NAME] completed the BRGHT IQ test in 21:48, answering a total of 40 que…"
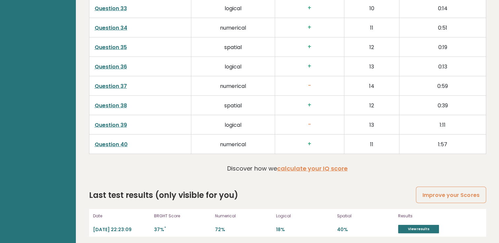
scroll to position [1679, 0]
drag, startPoint x: 237, startPoint y: 233, endPoint x: 329, endPoint y: 227, distance: 92.5
click at [329, 227] on div "Date [DATE] 22:23:09 BRGHT Score 37% * Numerical 72% Logical 18% Spatial 40% Re…" at bounding box center [287, 223] width 397 height 28
drag, startPoint x: 329, startPoint y: 227, endPoint x: 324, endPoint y: 226, distance: 5.4
click at [324, 227] on p "18%" at bounding box center [304, 230] width 57 height 6
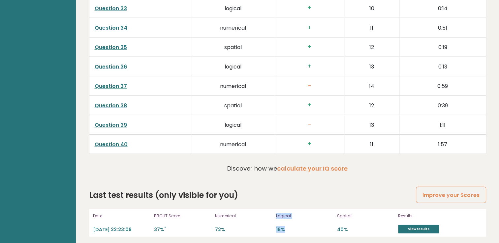
click at [266, 227] on p "72%" at bounding box center [243, 230] width 57 height 6
drag, startPoint x: 217, startPoint y: 207, endPoint x: 300, endPoint y: 222, distance: 84.3
click at [300, 222] on div "Date [DATE] 22:23:09 BRGHT Score 37% * Numerical 72% Logical 18% Spatial 40% Re…" at bounding box center [287, 223] width 397 height 28
click at [302, 219] on div "Logical 18%" at bounding box center [304, 223] width 57 height 21
click at [282, 219] on div "Logical 18%" at bounding box center [304, 223] width 57 height 21
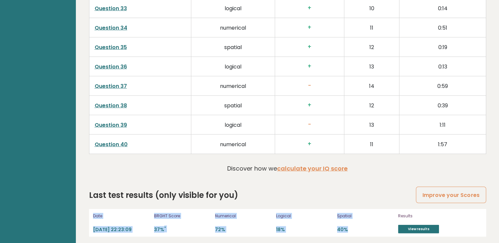
drag, startPoint x: 90, startPoint y: 212, endPoint x: 375, endPoint y: 235, distance: 286.8
copy div "Date [DATE] 22:23:09 BRGHT Score 37% * Numerical 72% Logical 18% Spatial 40%"
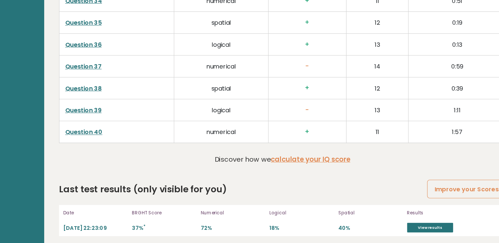
drag, startPoint x: 87, startPoint y: 75, endPoint x: 411, endPoint y: 152, distance: 333.3
copy div
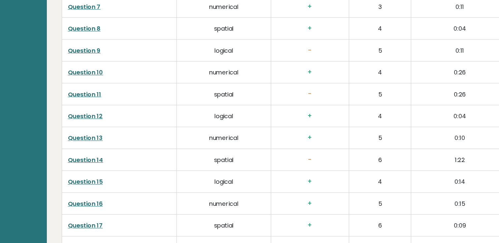
scroll to position [1168, 0]
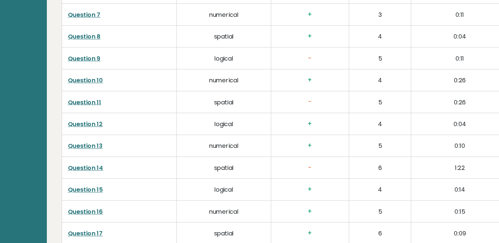
click at [302, 39] on td "+" at bounding box center [309, 31] width 69 height 19
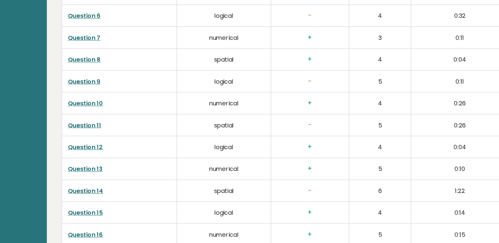
click at [313, 110] on h3 "-" at bounding box center [309, 110] width 58 height 7
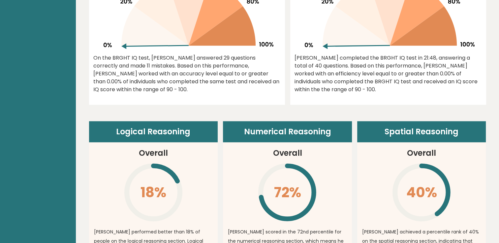
scroll to position [366, 0]
